Goal: Find specific page/section: Find specific page/section

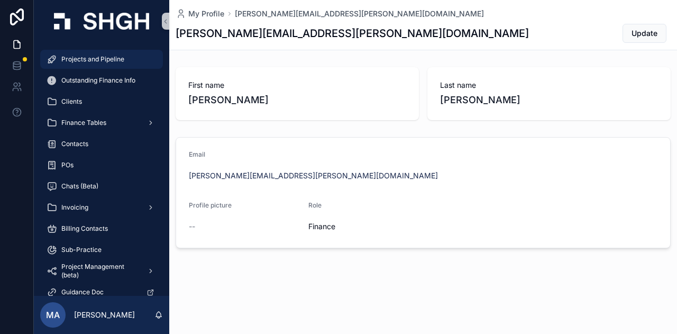
click at [97, 66] on div "Projects and Pipeline" at bounding box center [102, 59] width 110 height 17
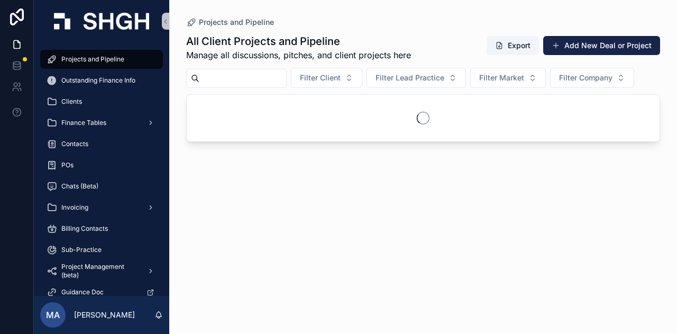
click at [263, 72] on input "scrollable content" at bounding box center [242, 78] width 87 height 15
click at [284, 80] on input "***" at bounding box center [242, 78] width 87 height 15
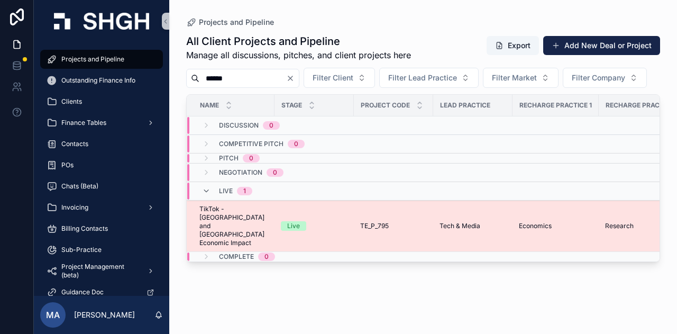
type input "******"
click at [244, 238] on span "TikTok - [GEOGRAPHIC_DATA] and [GEOGRAPHIC_DATA] Economic Impact" at bounding box center [233, 226] width 69 height 42
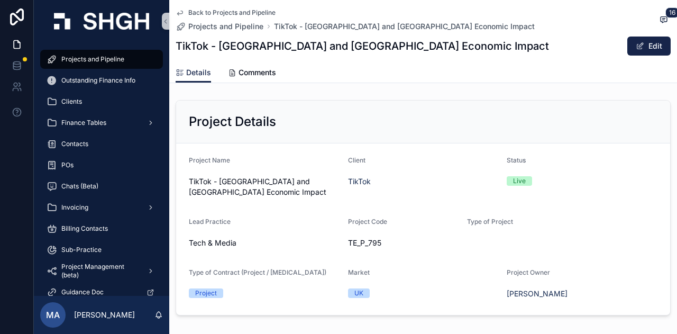
click at [336, 238] on div "Tech & Media" at bounding box center [264, 243] width 151 height 11
click at [342, 241] on icon "scrollable content" at bounding box center [342, 243] width 5 height 5
click at [133, 54] on div "Projects and Pipeline" at bounding box center [102, 59] width 110 height 17
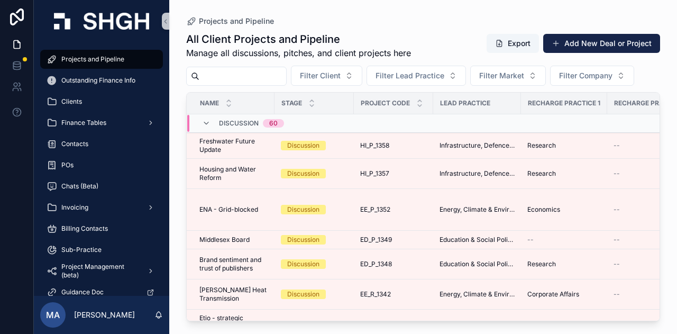
click at [247, 84] on div "scrollable content" at bounding box center [236, 76] width 101 height 19
click at [251, 81] on input "scrollable content" at bounding box center [242, 76] width 87 height 15
type input "***"
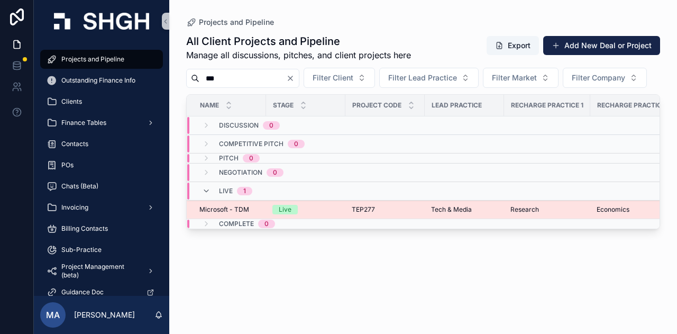
click at [284, 214] on div "Live" at bounding box center [285, 210] width 13 height 10
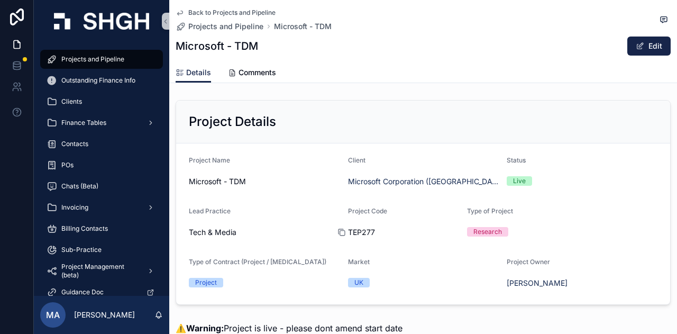
click at [340, 233] on icon "scrollable content" at bounding box center [342, 232] width 8 height 8
click at [398, 124] on div "Project Details" at bounding box center [423, 121] width 469 height 17
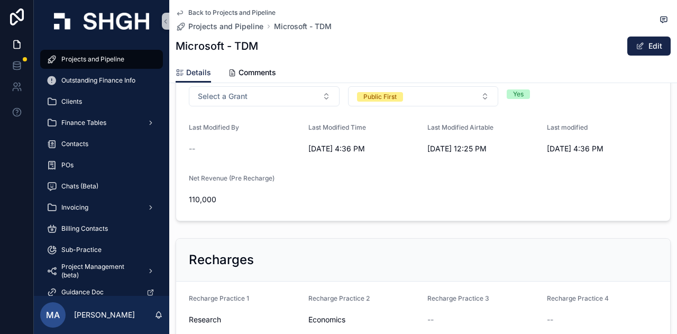
scroll to position [529, 0]
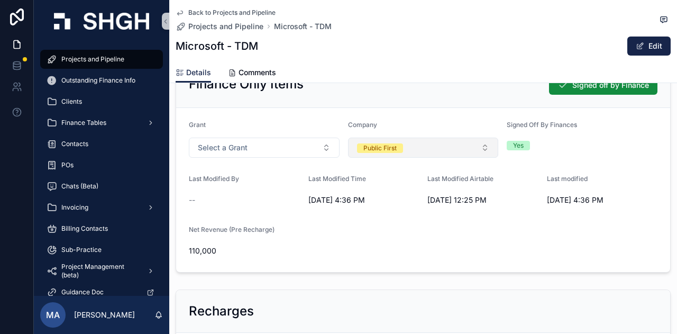
click at [480, 156] on button "Public First" at bounding box center [423, 148] width 151 height 20
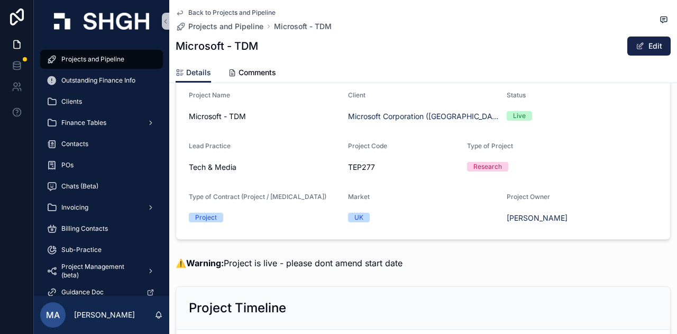
scroll to position [0, 0]
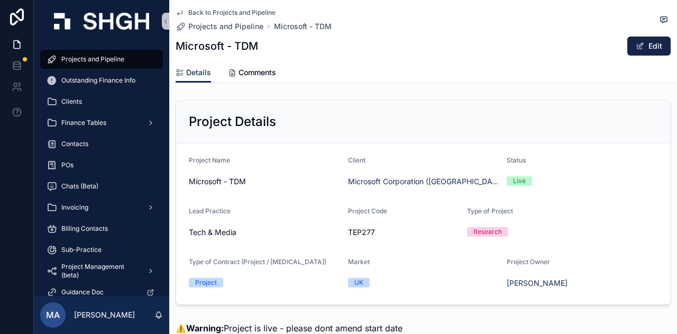
click at [361, 133] on div "Project Details" at bounding box center [423, 122] width 494 height 43
click at [385, 116] on div "Project Details" at bounding box center [423, 121] width 469 height 17
drag, startPoint x: 375, startPoint y: 127, endPoint x: 187, endPoint y: 130, distance: 187.8
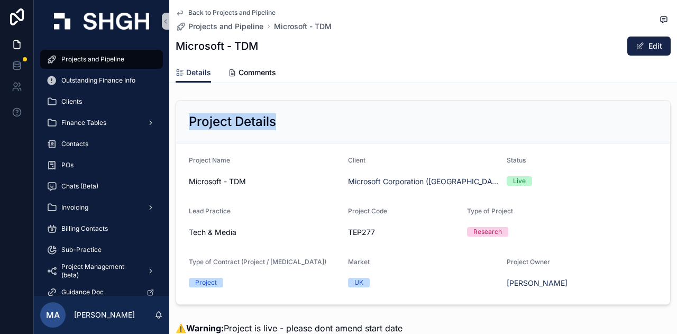
click at [187, 130] on div "Project Details" at bounding box center [423, 122] width 494 height 43
drag, startPoint x: 182, startPoint y: 125, endPoint x: 308, endPoint y: 128, distance: 125.9
click at [308, 128] on div "Project Details" at bounding box center [423, 122] width 494 height 43
click at [308, 128] on div "Project Details" at bounding box center [423, 121] width 469 height 17
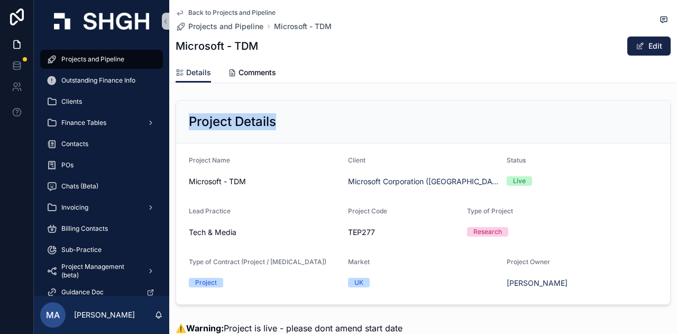
drag, startPoint x: 275, startPoint y: 130, endPoint x: 281, endPoint y: 122, distance: 10.6
click at [182, 130] on div "Project Details" at bounding box center [423, 122] width 494 height 43
click at [298, 121] on div "Project Details" at bounding box center [423, 121] width 469 height 17
